Goal: Answer question/provide support: Participate in discussion

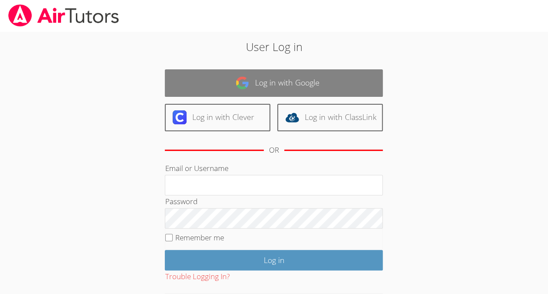
click at [330, 72] on link "Log in with Google" at bounding box center [274, 82] width 218 height 27
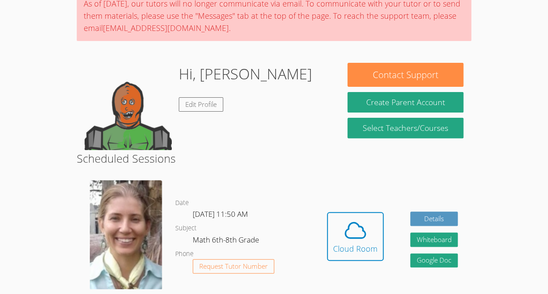
scroll to position [149, 0]
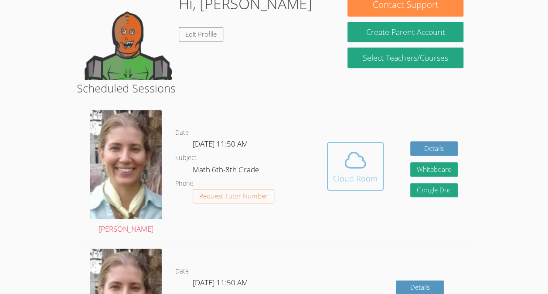
click at [350, 174] on div "Cloud Room" at bounding box center [355, 178] width 44 height 12
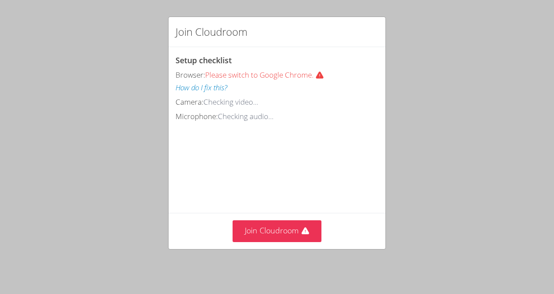
click at [302, 248] on div "Join Cloudroom" at bounding box center [277, 231] width 217 height 36
click at [307, 233] on button "Join Cloudroom" at bounding box center [277, 230] width 89 height 21
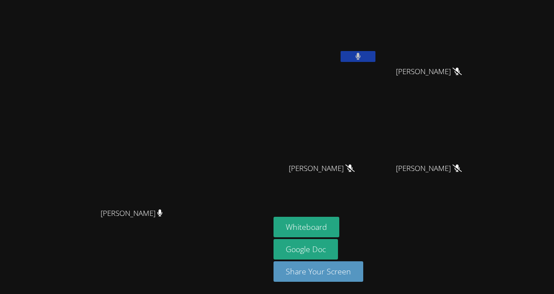
click at [376, 55] on button at bounding box center [358, 56] width 35 height 11
click at [375, 215] on aside "Ycaro Eduardo Maricato Vieira Carla Guzman Encarnacion Carla Guzman Encarnacion…" at bounding box center [379, 147] width 218 height 294
click at [339, 221] on button "Whiteboard" at bounding box center [307, 227] width 66 height 20
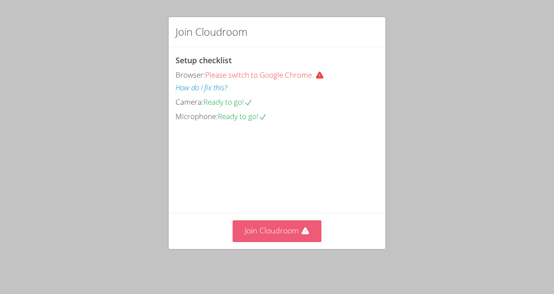
click at [262, 233] on button "Join Cloudroom" at bounding box center [277, 230] width 89 height 21
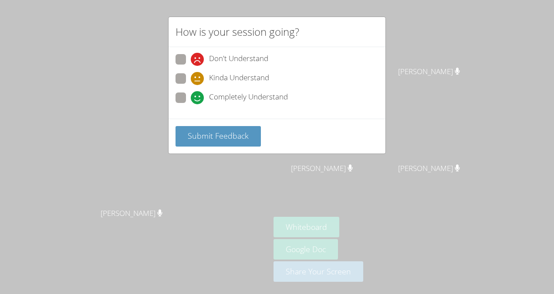
click at [191, 104] on span at bounding box center [191, 104] width 0 height 0
click at [191, 97] on input "Completely Understand" at bounding box center [194, 95] width 7 height 7
radio input "true"
click at [214, 135] on span "Submit Feedback" at bounding box center [218, 135] width 61 height 10
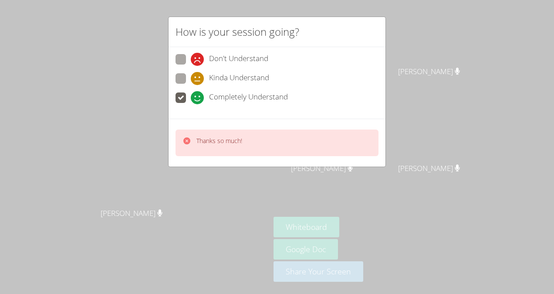
click at [214, 136] on p "Thanks so much!" at bounding box center [220, 140] width 46 height 9
click at [217, 208] on div "How is your session going? Don't Understand Kinda Understand Completely Underst…" at bounding box center [277, 147] width 554 height 294
click at [187, 141] on icon at bounding box center [186, 140] width 7 height 7
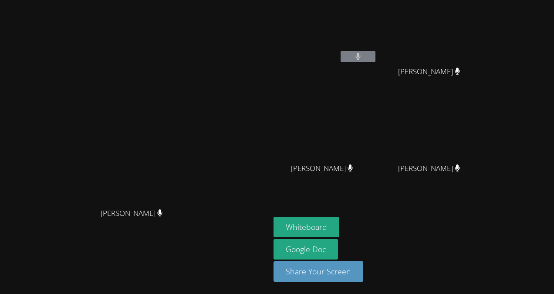
click at [200, 146] on video at bounding box center [135, 129] width 131 height 148
click at [361, 57] on icon at bounding box center [359, 56] width 6 height 7
